Goal: Check status: Check status

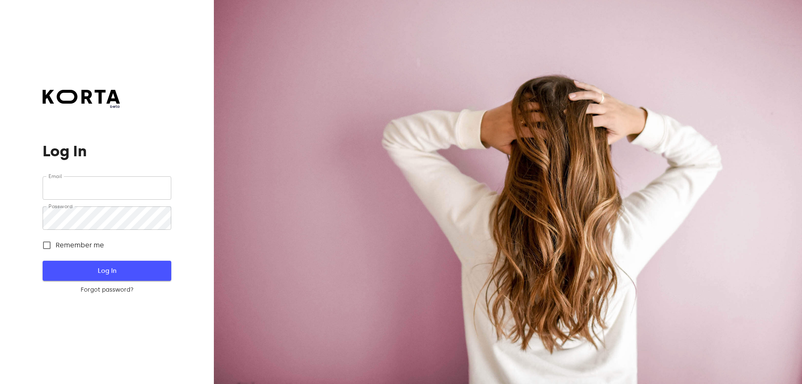
type input "[EMAIL_ADDRESS][DOMAIN_NAME]"
click at [106, 271] on span "Log In" at bounding box center [106, 270] width 101 height 11
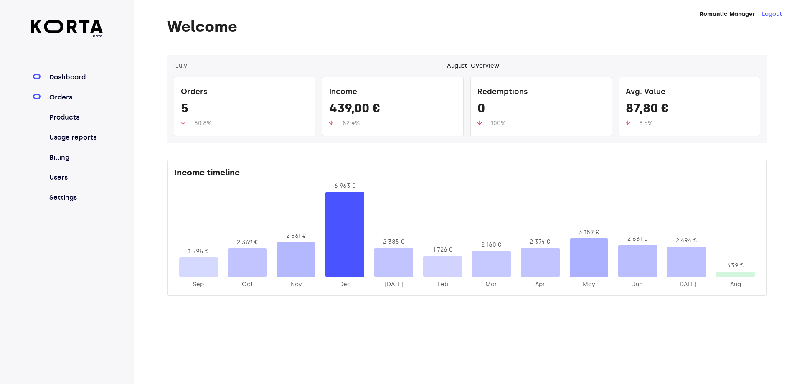
click at [66, 95] on link "Orders" at bounding box center [76, 97] width 56 height 10
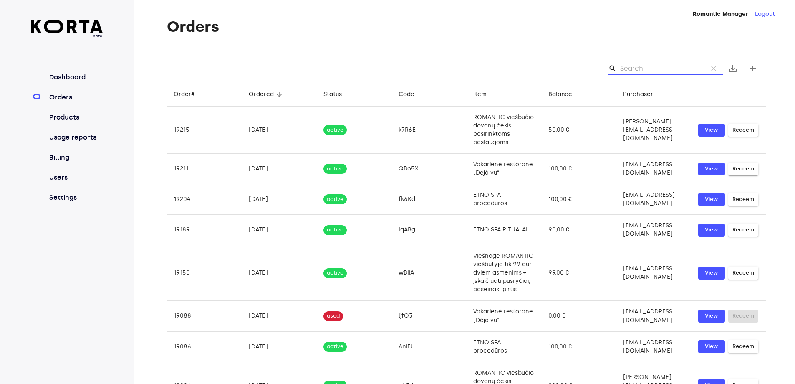
click at [676, 70] on input "Search" at bounding box center [660, 68] width 81 height 13
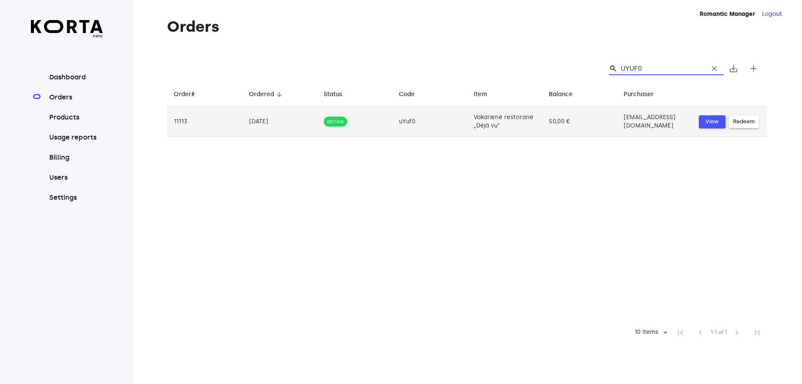
type input "UYUF0"
click at [715, 121] on span "View" at bounding box center [712, 122] width 18 height 10
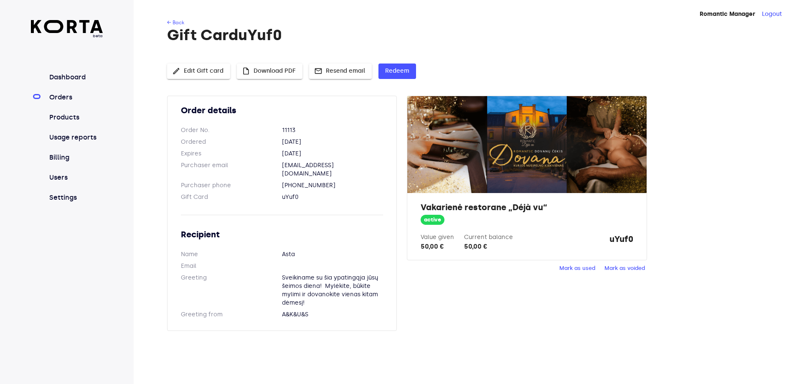
click at [569, 269] on span "Mark as used" at bounding box center [577, 268] width 36 height 10
click at [440, 35] on h1 "Gift Card uYuf0" at bounding box center [467, 35] width 600 height 17
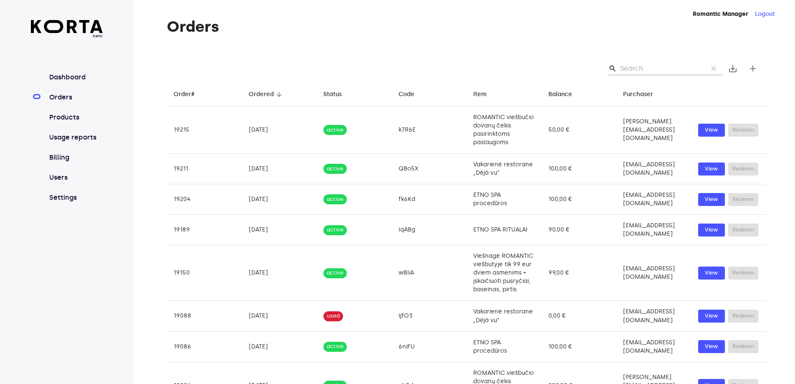
click at [64, 96] on link "Orders" at bounding box center [76, 97] width 56 height 10
